Goal: Information Seeking & Learning: Learn about a topic

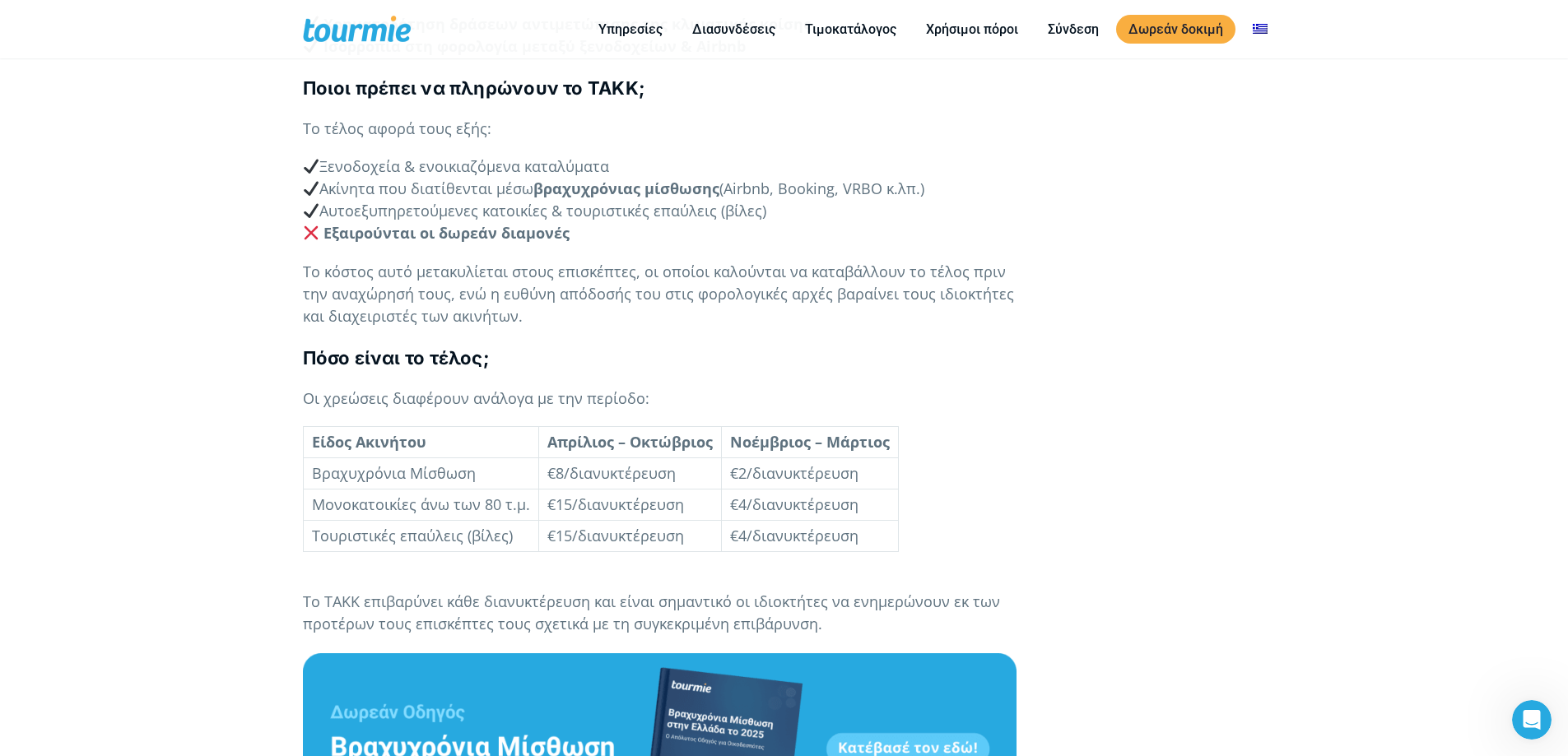
scroll to position [1326, 0]
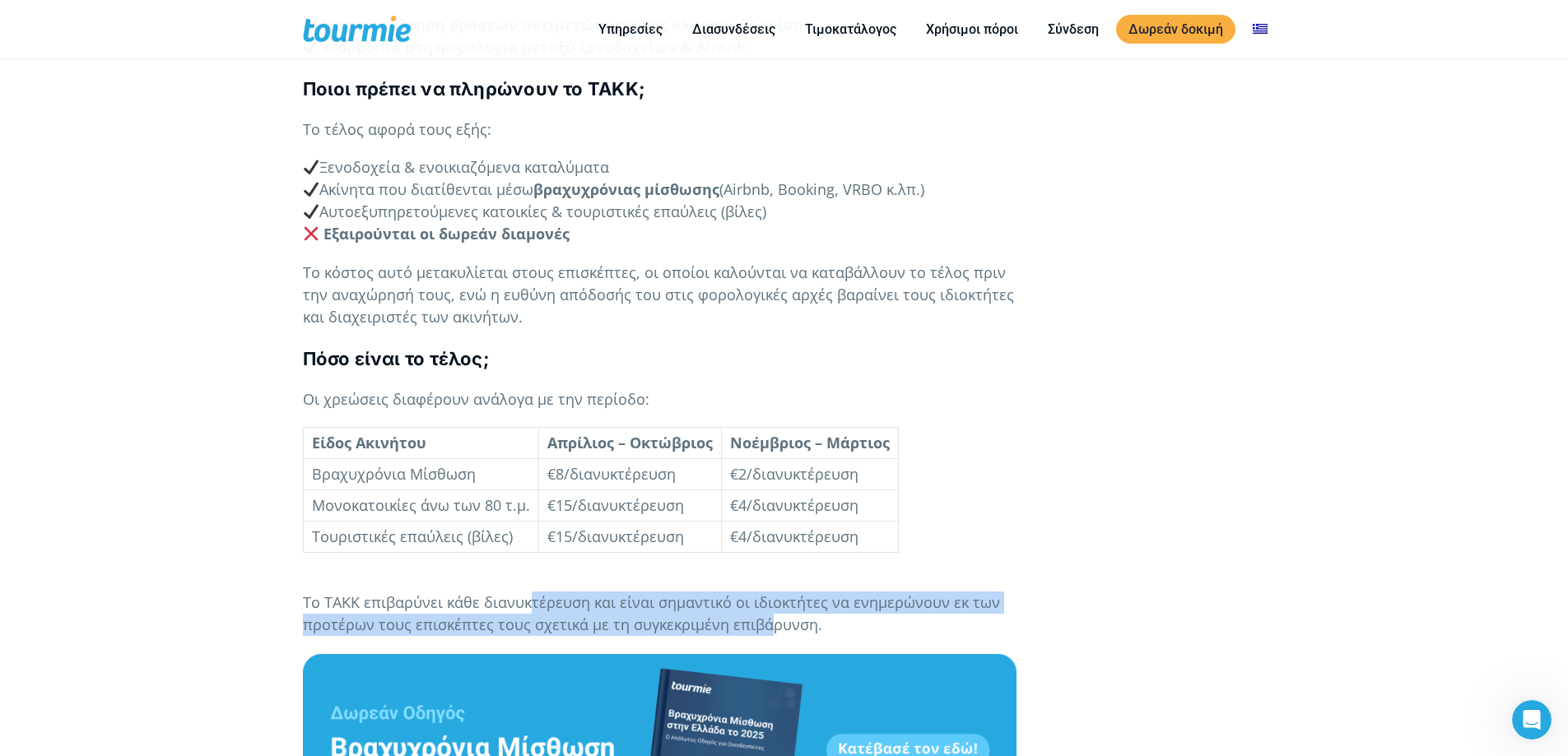
drag, startPoint x: 527, startPoint y: 580, endPoint x: 768, endPoint y: 604, distance: 242.2
click at [768, 604] on span "Το ΤΑΚΚ επιβαρύνει κάθε διανυκτέρευση και είναι σημαντικό οι ιδιοκτήτες να ενημ…" at bounding box center [651, 612] width 697 height 42
drag, startPoint x: 517, startPoint y: 572, endPoint x: 760, endPoint y: 603, distance: 245.0
click at [760, 603] on span "Το ΤΑΚΚ επιβαρύνει κάθε διανυκτέρευση και είναι σημαντικό οι ιδιοκτήτες να ενημ…" at bounding box center [651, 612] width 697 height 42
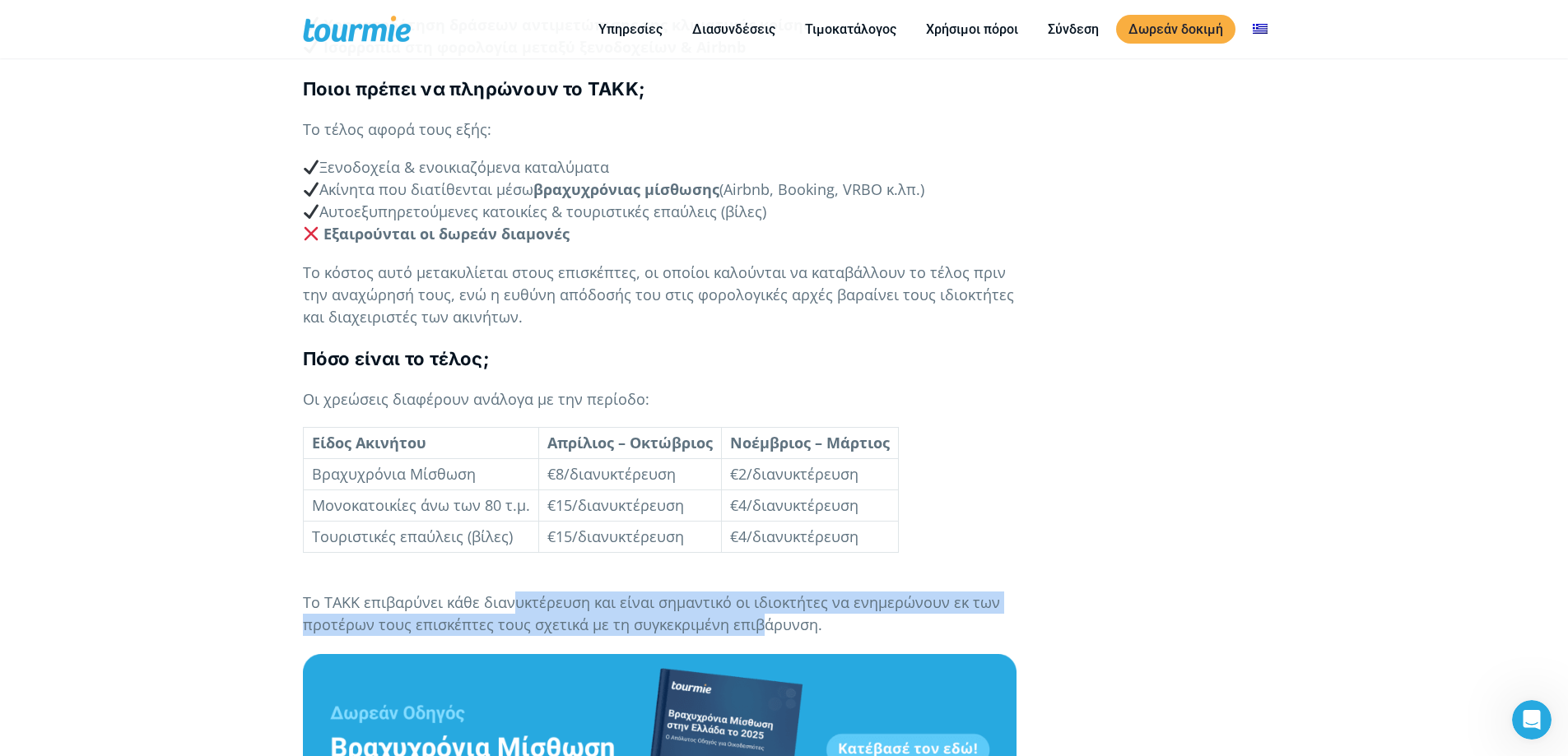
click at [760, 603] on span "Το ΤΑΚΚ επιβαρύνει κάθε διανυκτέρευση και είναι σημαντικό οι ιδιοκτήτες να ενημ…" at bounding box center [651, 612] width 697 height 42
drag, startPoint x: 764, startPoint y: 603, endPoint x: 401, endPoint y: 575, distance: 364.1
click at [401, 592] on span "Το ΤΑΚΚ επιβαρύνει κάθε διανυκτέρευση και είναι σημαντικό οι ιδιοκτήτες να ενημ…" at bounding box center [651, 612] width 697 height 42
drag, startPoint x: 390, startPoint y: 575, endPoint x: 791, endPoint y: 603, distance: 402.0
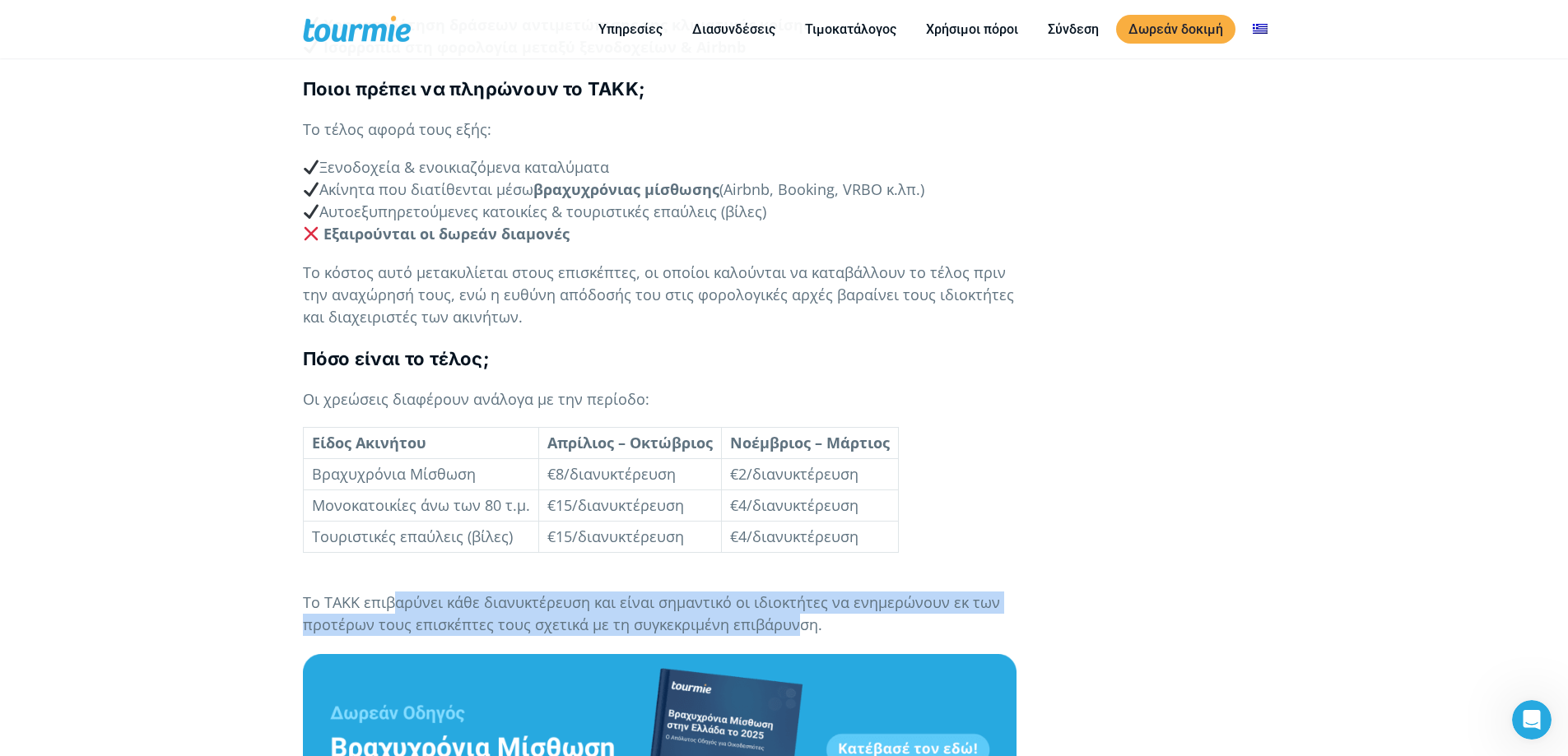
click at [791, 603] on span "Το ΤΑΚΚ επιβαρύνει κάθε διανυκτέρευση και είναι σημαντικό οι ιδιοκτήτες να ενημ…" at bounding box center [651, 612] width 697 height 42
click at [771, 603] on span "Το ΤΑΚΚ επιβαρύνει κάθε διανυκτέρευση και είναι σημαντικό οι ιδιοκτήτες να ενημ…" at bounding box center [651, 612] width 697 height 42
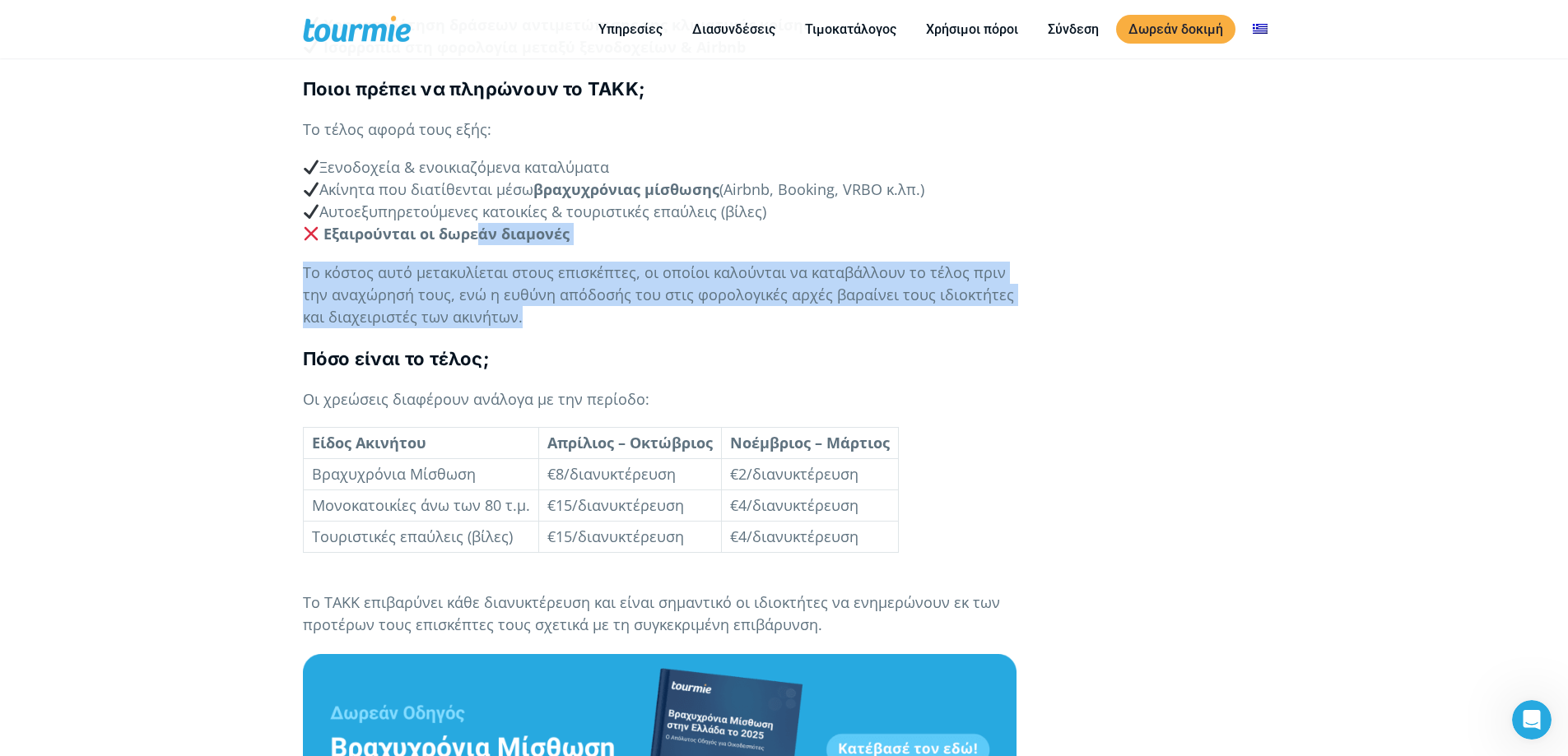
drag, startPoint x: 534, startPoint y: 298, endPoint x: 478, endPoint y: 207, distance: 106.9
click at [478, 207] on div "Από την 1η Ιανουαρίου 2025 , τίθεται σε ισχύ το νέο Τέλος Ανθεκτικότητας στην Κ…" at bounding box center [659, 392] width 714 height 2337
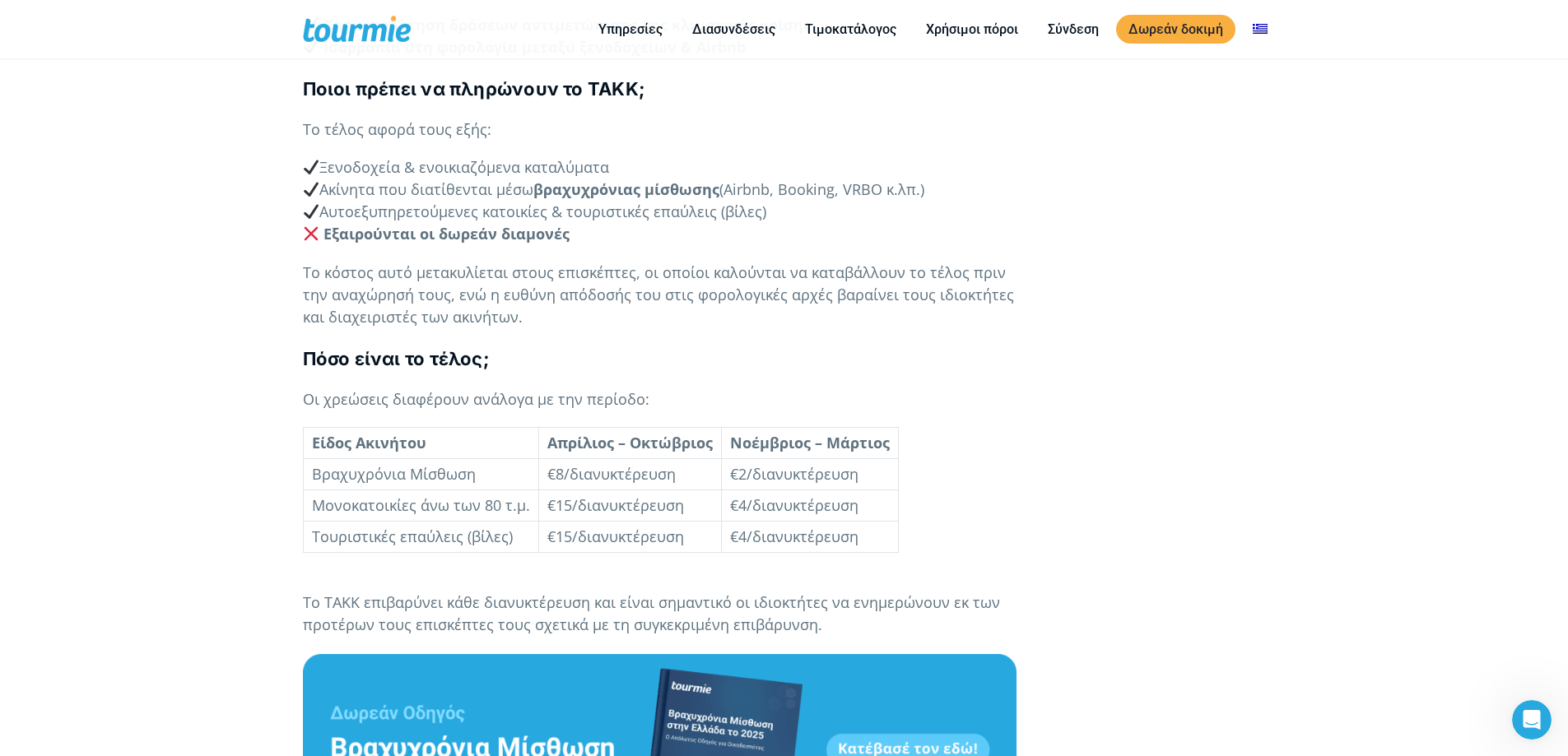
click at [487, 201] on span "Αυτοεξυπηρετούμενες κατοικίες & τουριστικές επαύλεις (βίλες)" at bounding box center [535, 211] width 464 height 19
